Goal: Feedback & Contribution: Contribute content

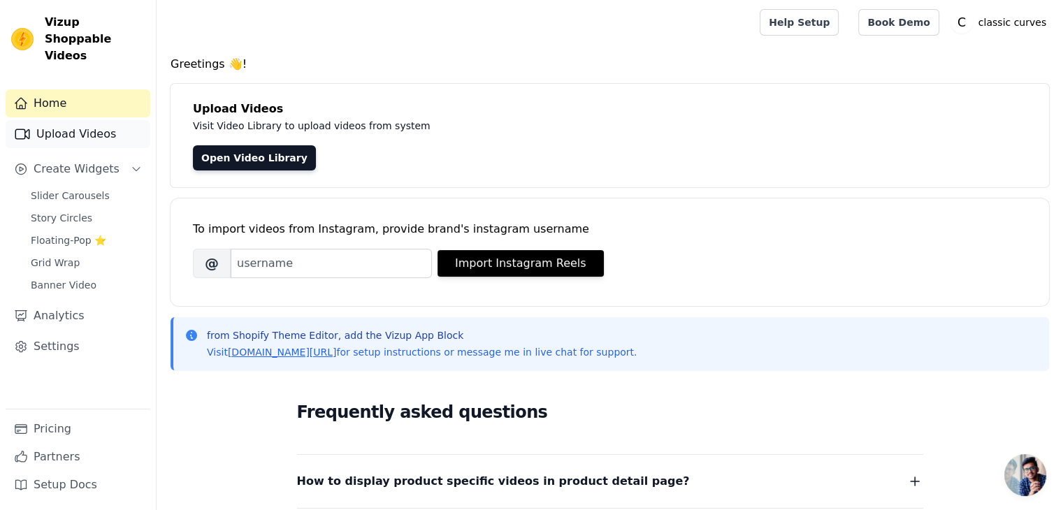
click at [103, 124] on link "Upload Videos" at bounding box center [78, 134] width 145 height 28
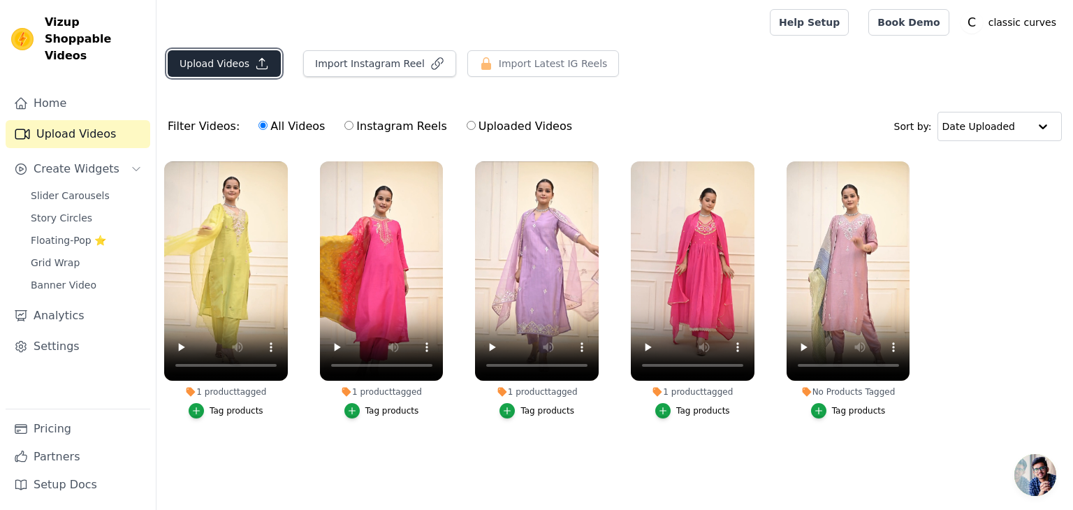
click at [217, 56] on button "Upload Videos" at bounding box center [224, 63] width 113 height 27
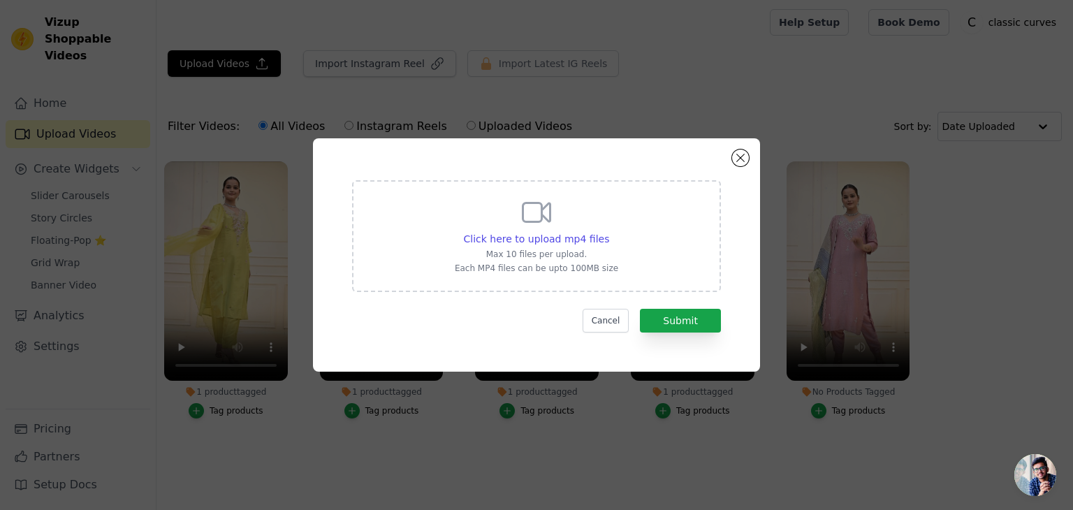
click at [535, 230] on div "Click here to upload mp4 files Max 10 files per upload. Each MP4 files can be u…" at bounding box center [536, 235] width 163 height 78
click at [609, 231] on input "Click here to upload mp4 files Max 10 files per upload. Each MP4 files can be u…" at bounding box center [609, 231] width 1 height 1
type input "C:\fakepath\17.mp4"
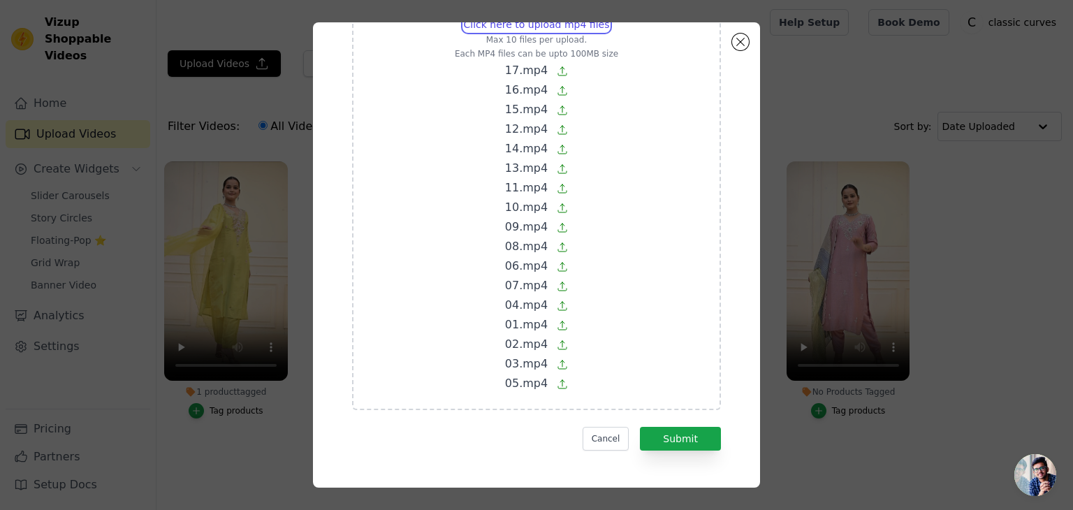
scroll to position [100, 0]
click at [674, 439] on button "Submit" at bounding box center [680, 438] width 81 height 24
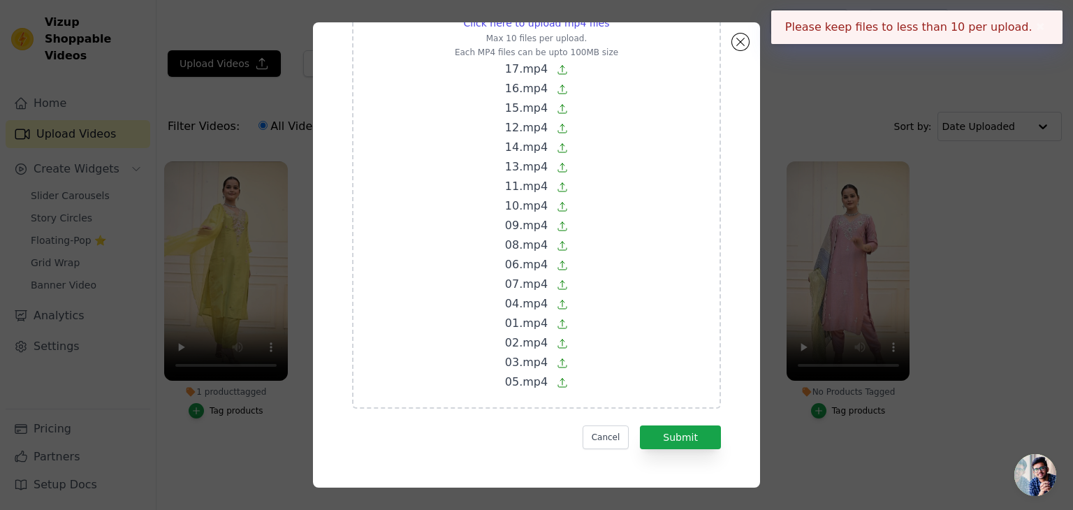
click at [1036, 25] on button "✖" at bounding box center [1041, 27] width 16 height 17
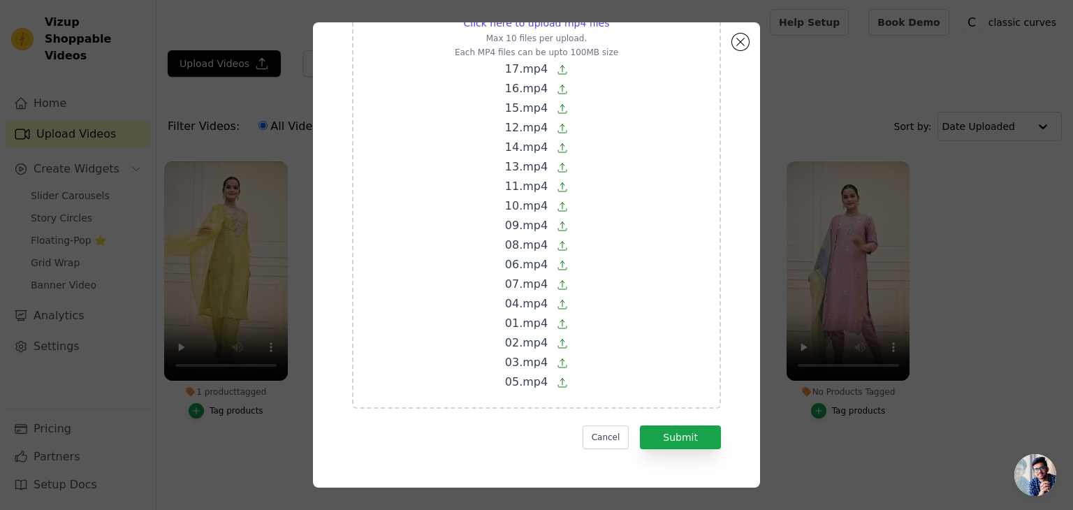
click at [748, 34] on div "Click here to upload mp4 files Max 10 files per upload. Each MP4 files can be u…" at bounding box center [536, 254] width 447 height 465
click at [741, 38] on button "Close modal" at bounding box center [740, 42] width 17 height 17
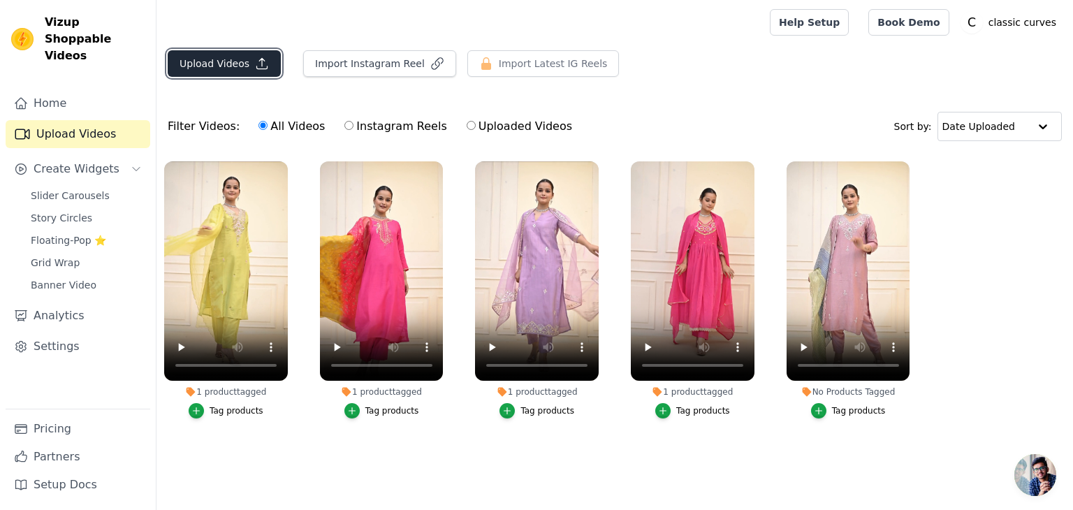
click at [211, 65] on button "Upload Videos" at bounding box center [224, 63] width 113 height 27
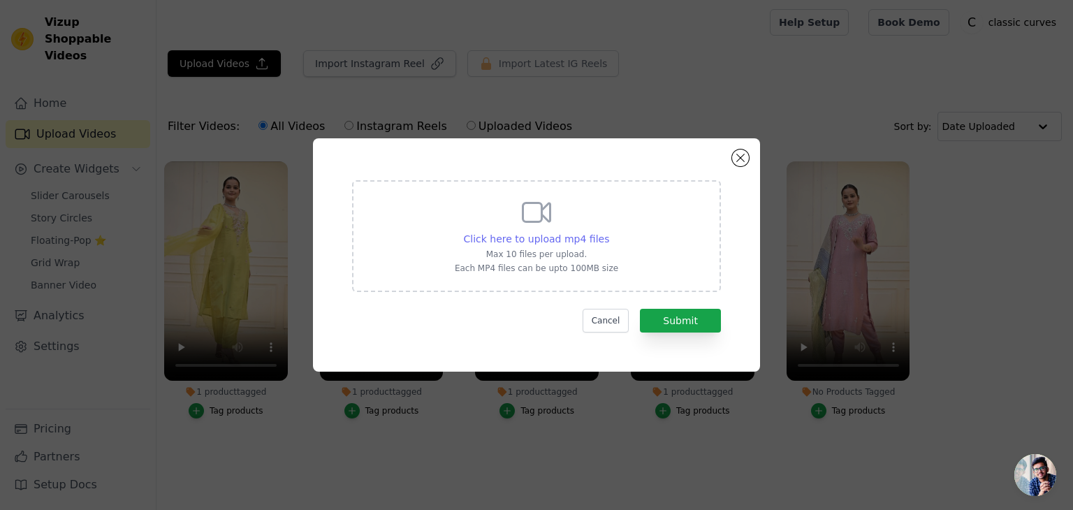
click at [551, 237] on span "Click here to upload mp4 files" at bounding box center [537, 238] width 146 height 11
click at [609, 232] on input "Click here to upload mp4 files Max 10 files per upload. Each MP4 files can be u…" at bounding box center [609, 231] width 1 height 1
type input "C:\fakepath\10.mp4"
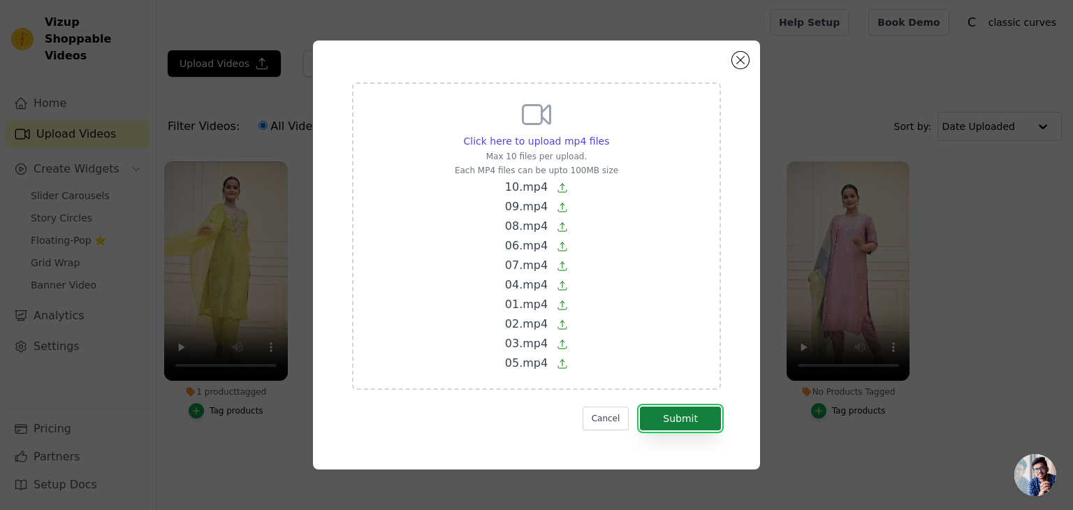
click at [685, 420] on button "Submit" at bounding box center [680, 419] width 81 height 24
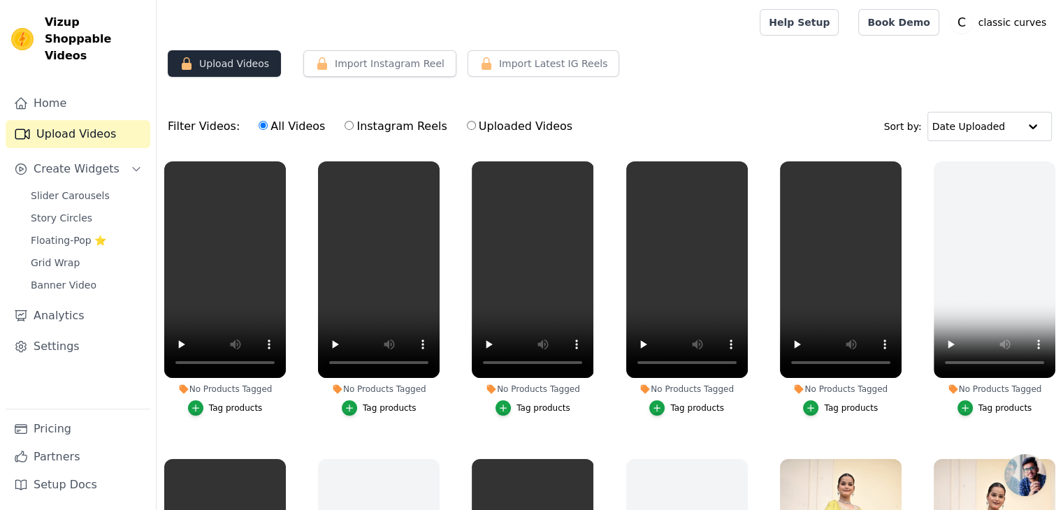
click at [231, 59] on button "Upload Videos" at bounding box center [224, 63] width 113 height 27
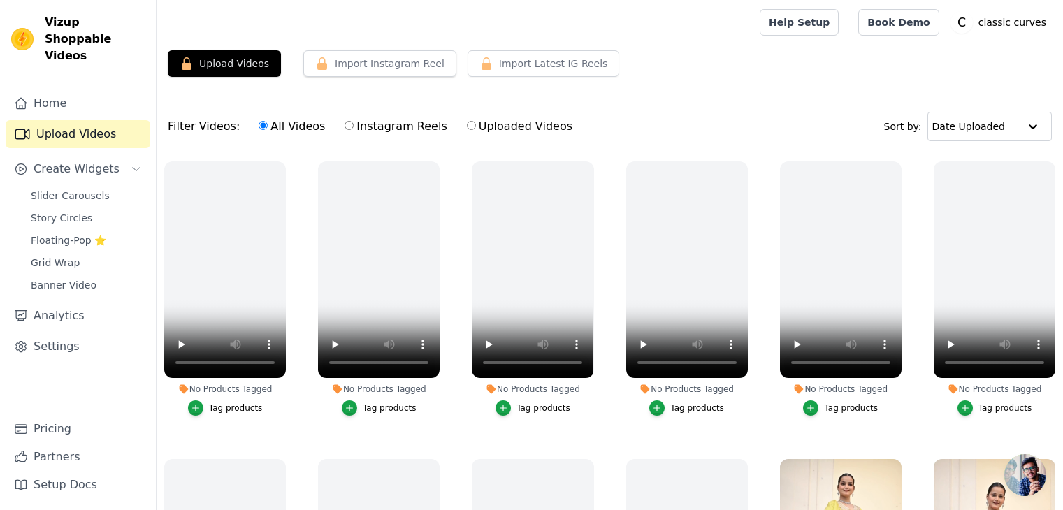
scroll to position [142, 0]
